Goal: Task Accomplishment & Management: Use online tool/utility

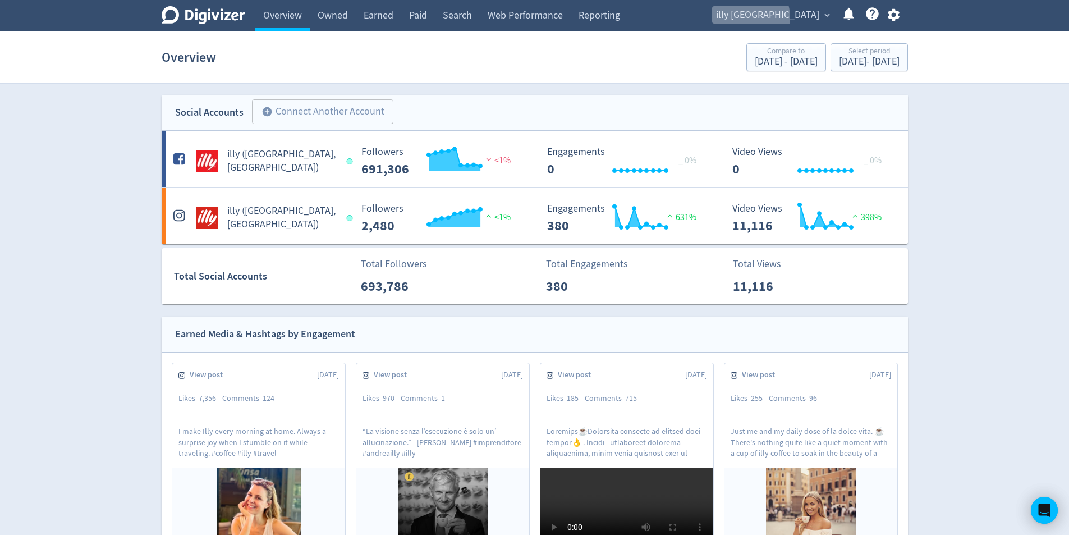
click at [802, 17] on span "illy [GEOGRAPHIC_DATA]" at bounding box center [767, 15] width 103 height 18
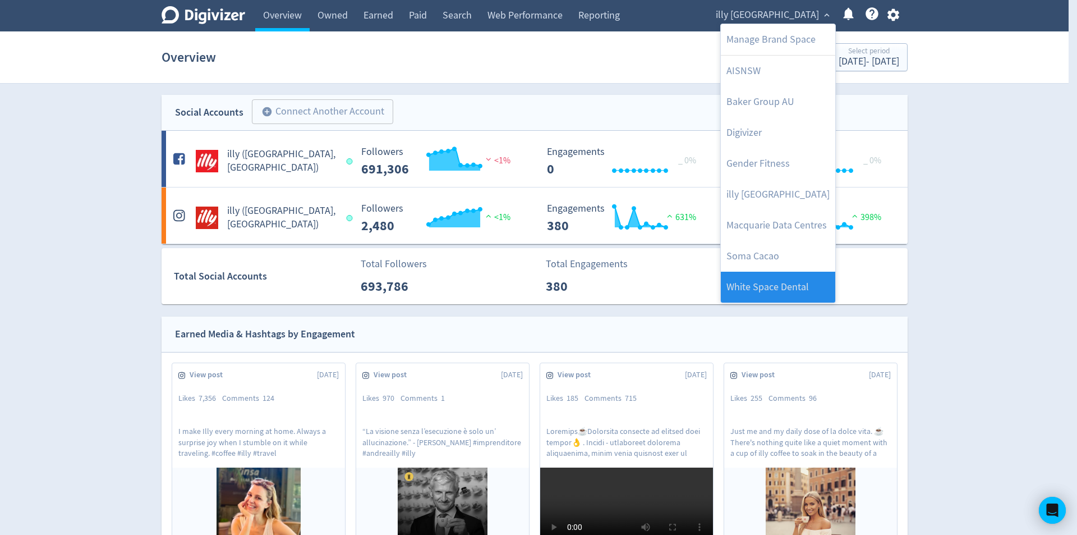
click at [796, 290] on link "White Space Dental" at bounding box center [778, 287] width 114 height 31
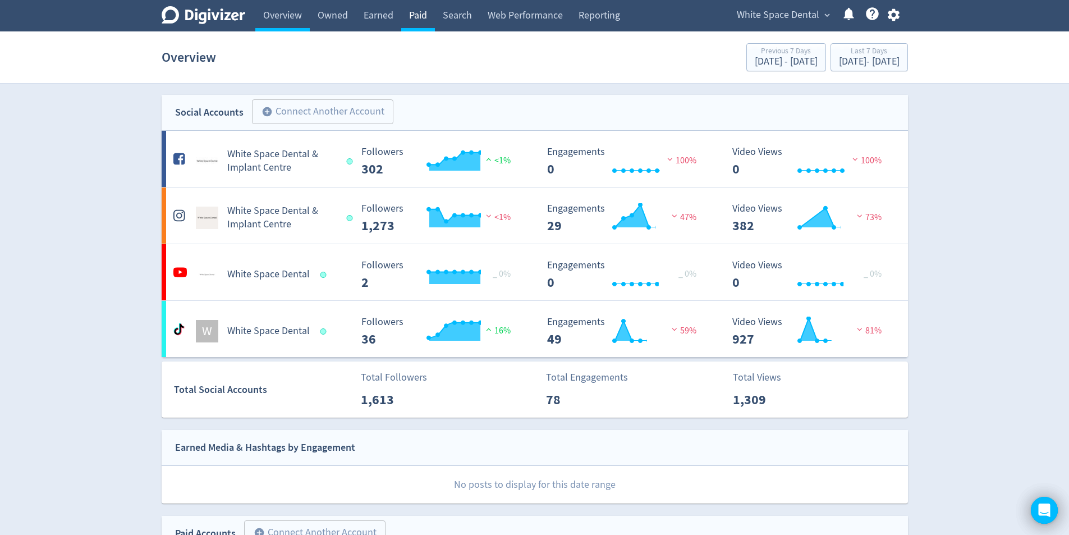
drag, startPoint x: 421, startPoint y: 11, endPoint x: 429, endPoint y: 29, distance: 18.9
click at [421, 12] on link "Paid" at bounding box center [418, 15] width 34 height 31
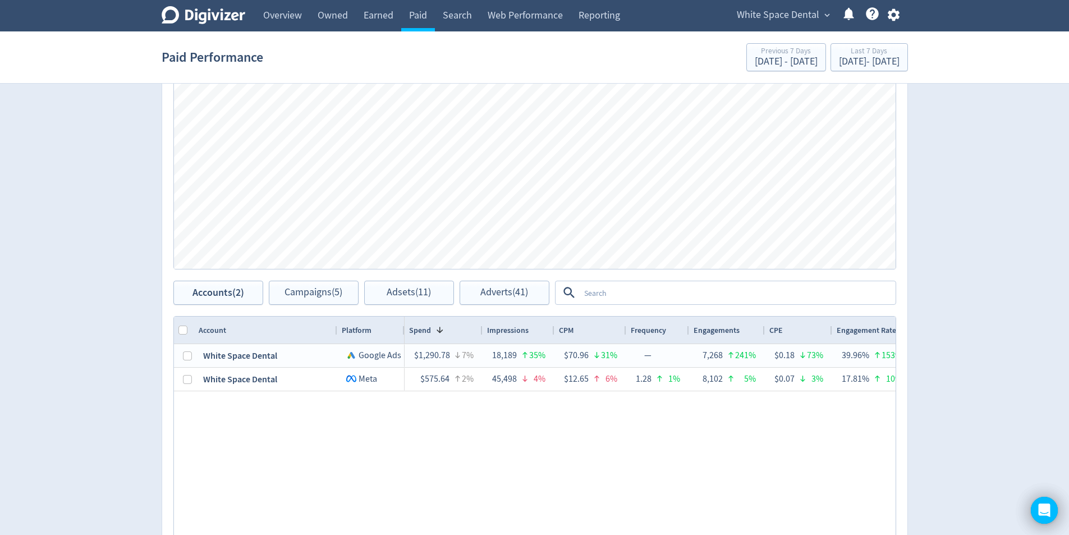
scroll to position [493, 0]
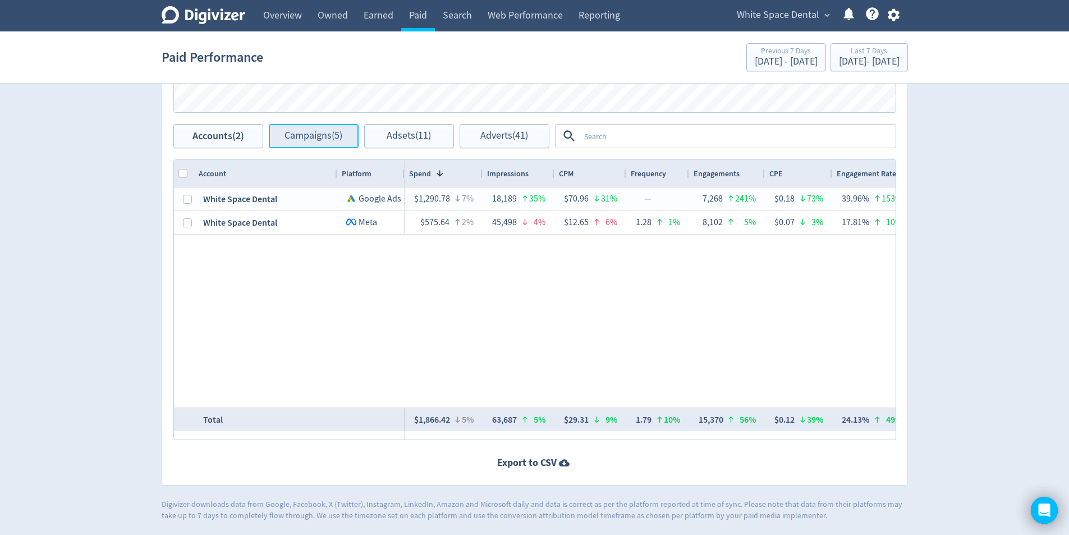
click at [309, 148] on button "Campaigns (5)" at bounding box center [314, 136] width 90 height 24
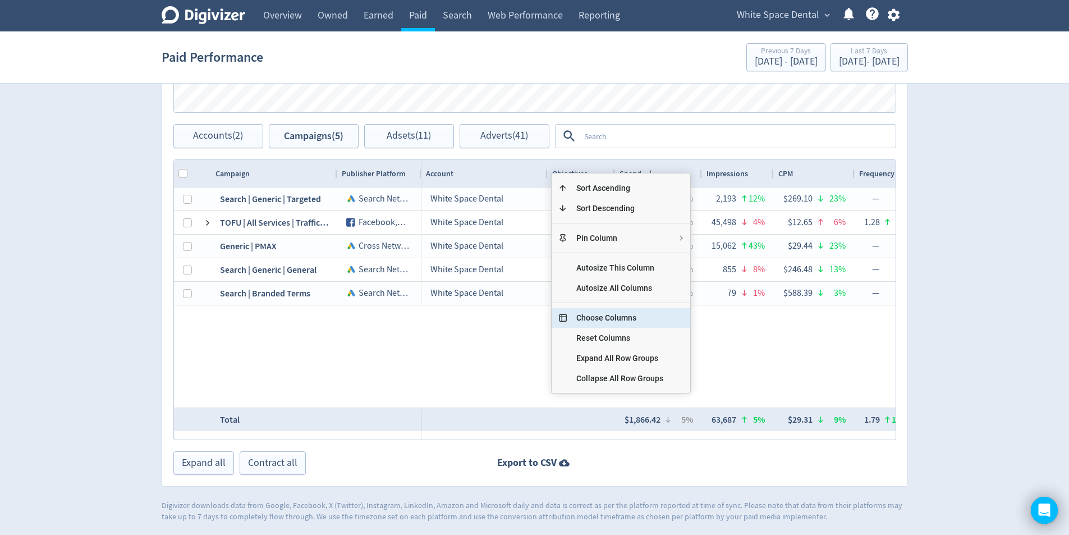
click at [632, 321] on span "Choose Columns" at bounding box center [619, 318] width 105 height 20
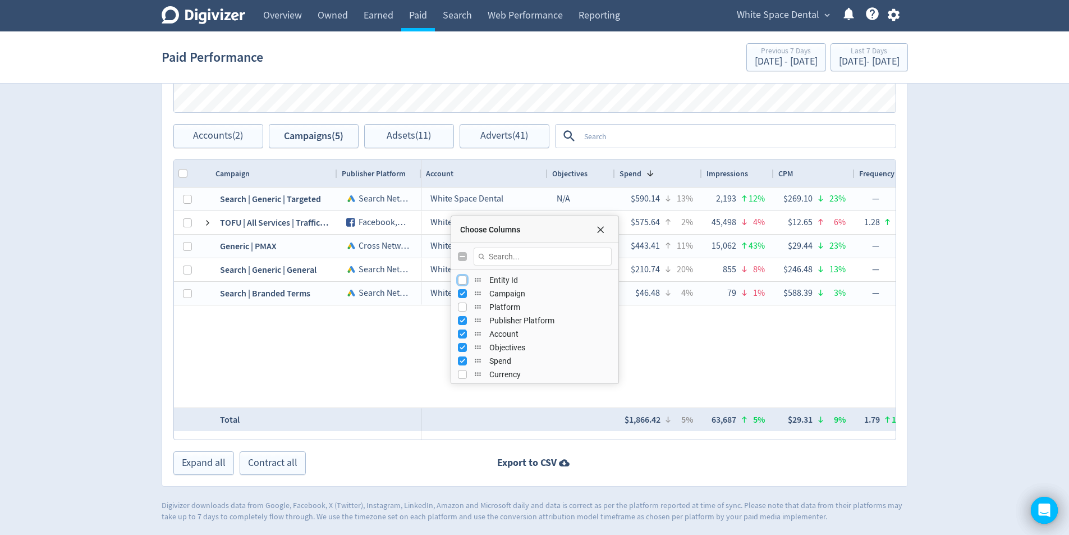
drag, startPoint x: 458, startPoint y: 278, endPoint x: 458, endPoint y: 283, distance: 5.6
click at [458, 277] on input "Press SPACE to toggle visibility (hidden)" at bounding box center [462, 280] width 9 height 9
checkbox input "true"
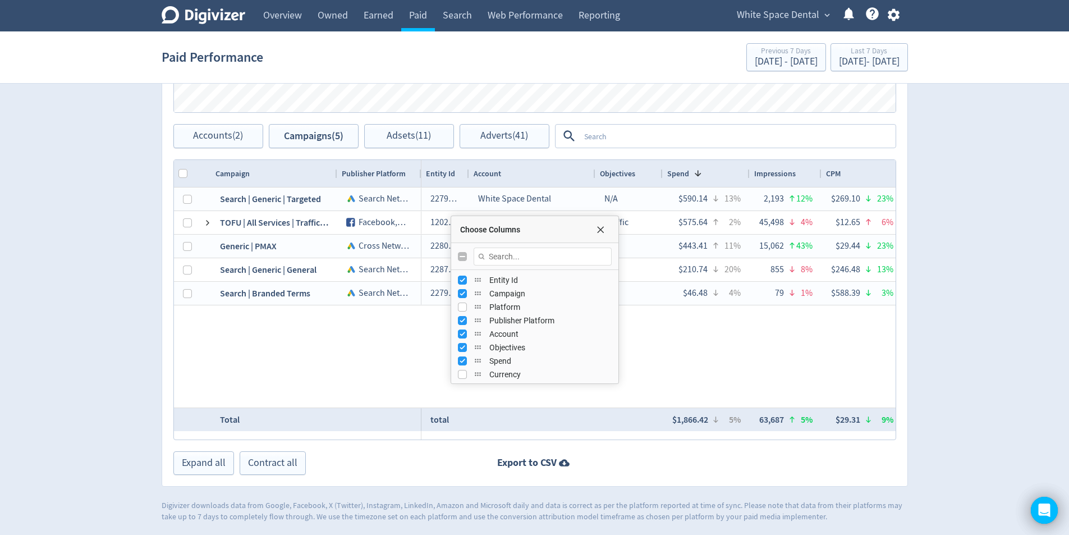
click at [376, 359] on div "Search | Generic | Targeted Search Network 120229950172470209 TOFU | All Servic…" at bounding box center [535, 297] width 722 height 220
click at [467, 175] on div at bounding box center [468, 173] width 4 height 27
click at [603, 233] on span "Choose Columns" at bounding box center [600, 229] width 9 height 9
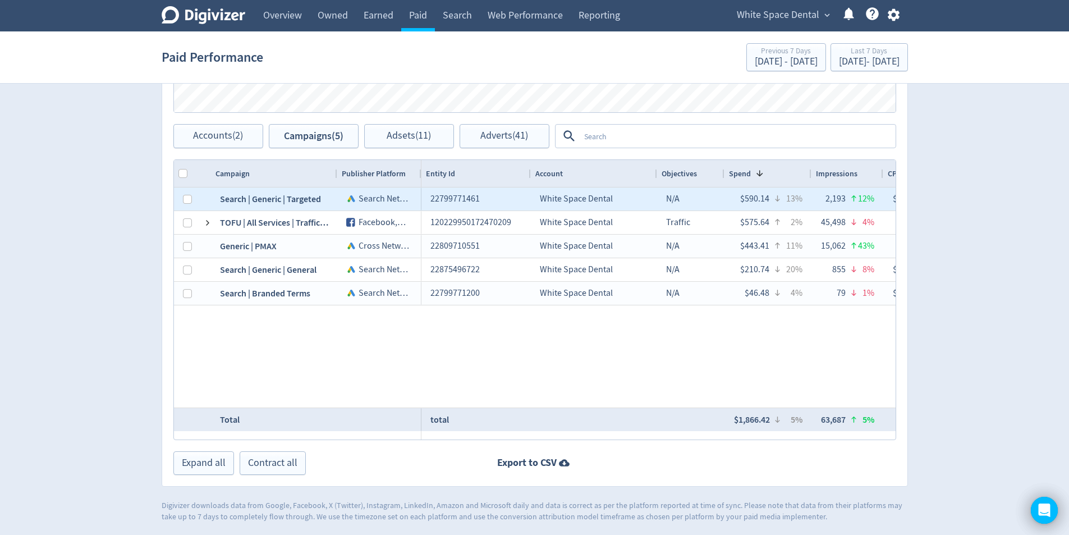
drag, startPoint x: 324, startPoint y: 194, endPoint x: 226, endPoint y: 195, distance: 97.6
click at [226, 195] on div "Search | Generic | Targeted" at bounding box center [274, 198] width 126 height 23
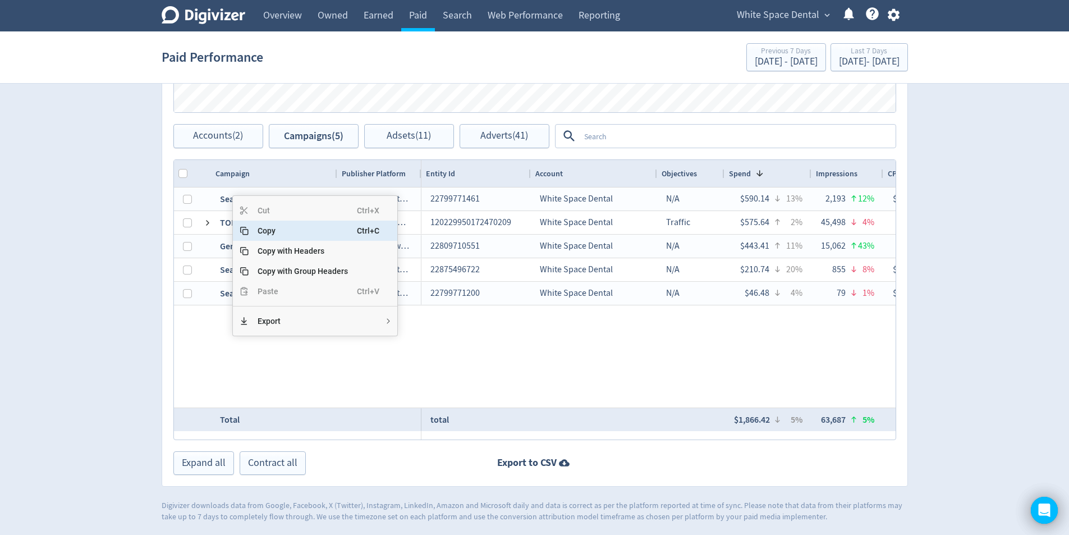
click at [279, 232] on span "Copy" at bounding box center [303, 231] width 108 height 20
